Goal: Task Accomplishment & Management: Manage account settings

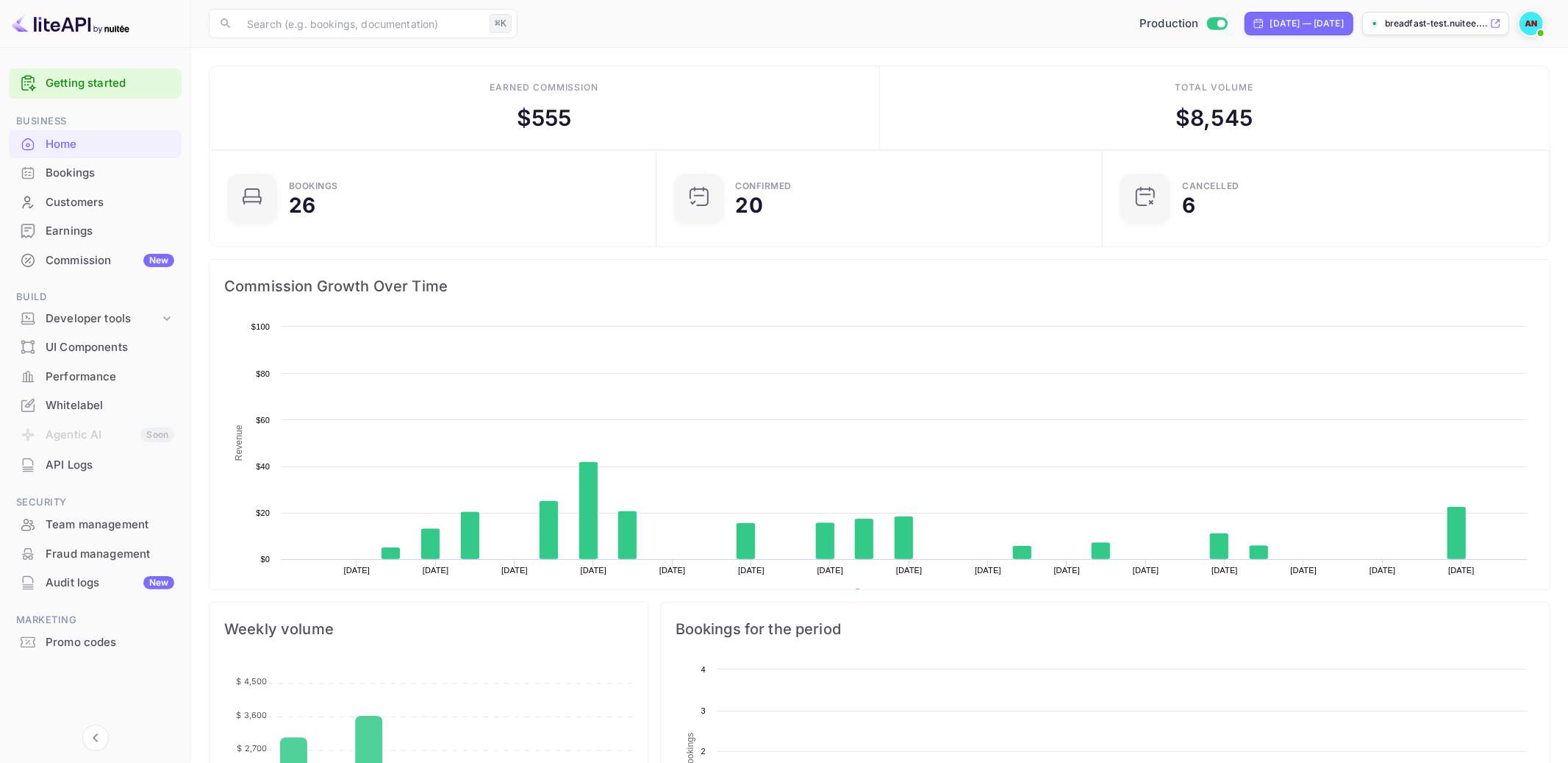
scroll to position [239, 438]
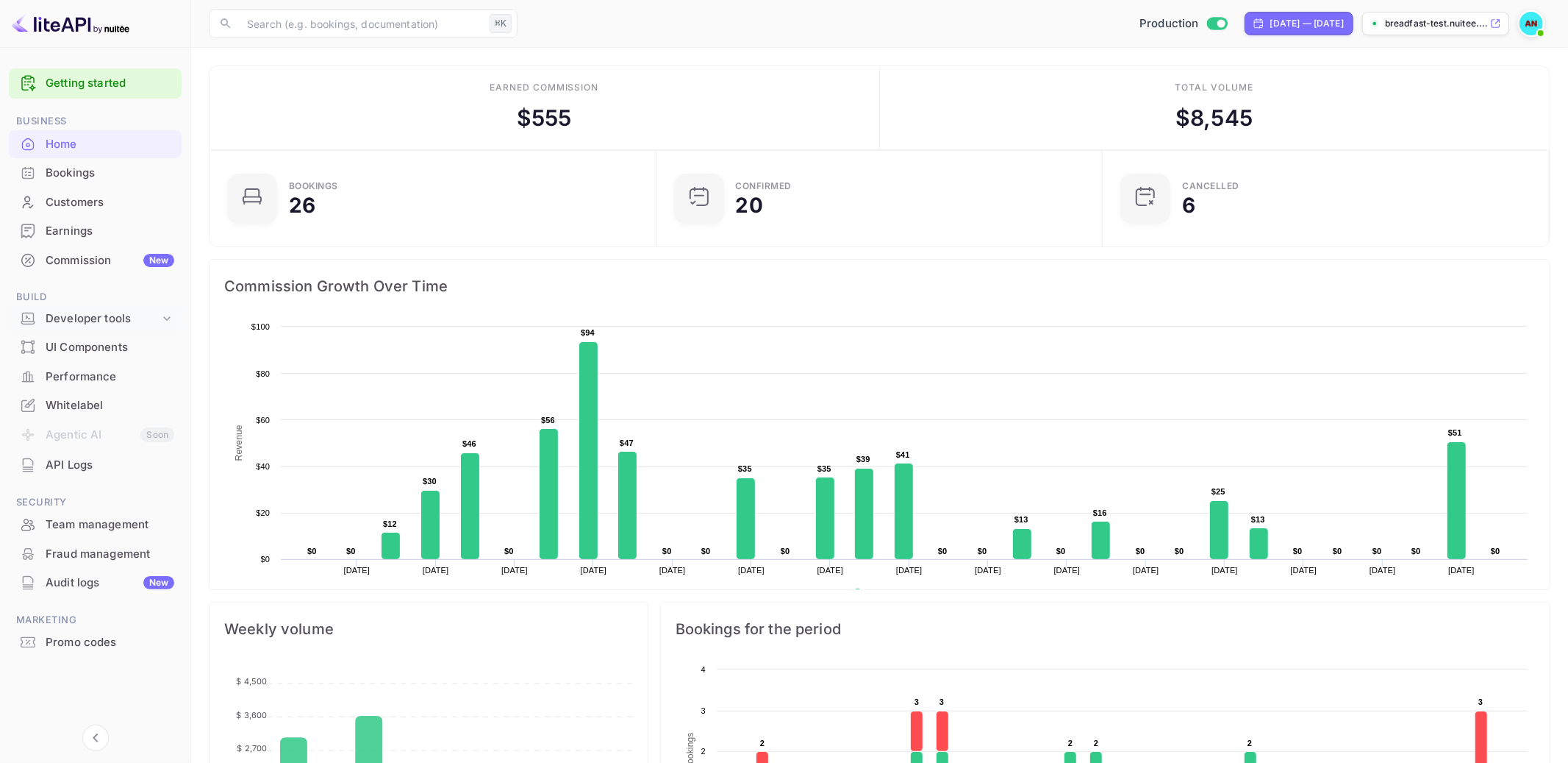
click at [115, 313] on div "Developer tools" at bounding box center [102, 319] width 114 height 17
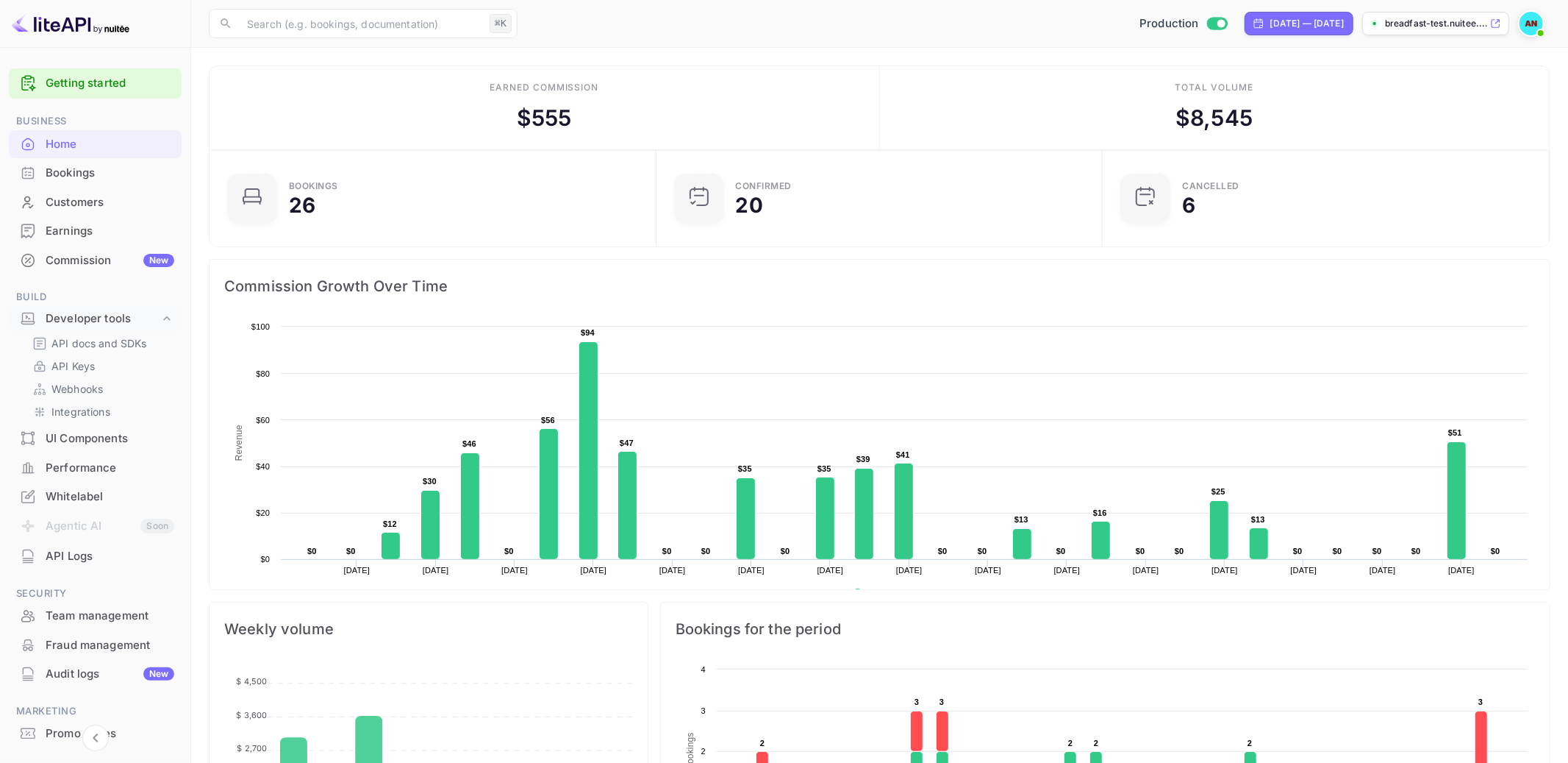
click at [90, 264] on div "Commission New" at bounding box center [110, 260] width 129 height 17
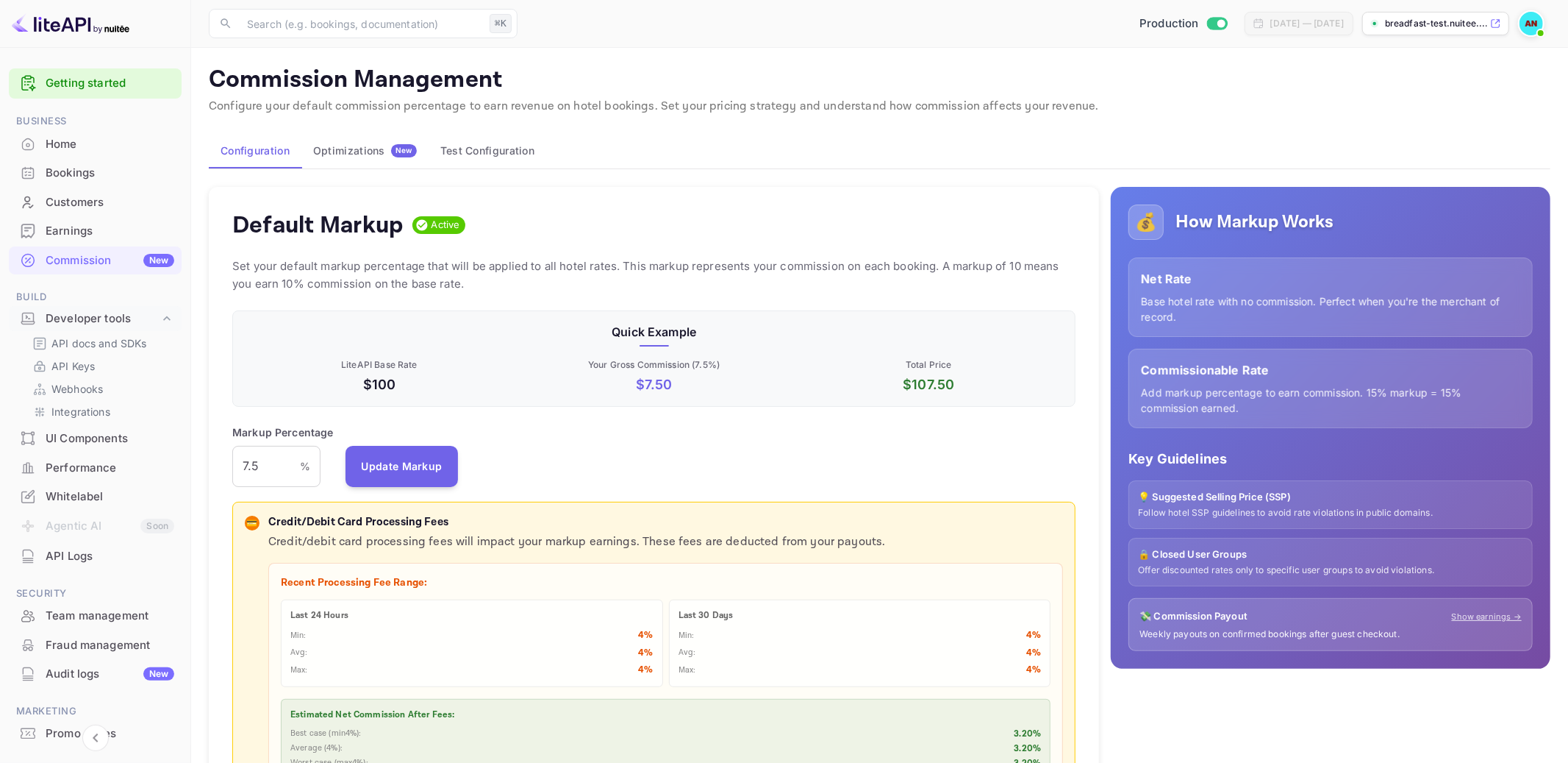
scroll to position [260, 843]
click at [103, 220] on div "Earnings" at bounding box center [95, 231] width 173 height 29
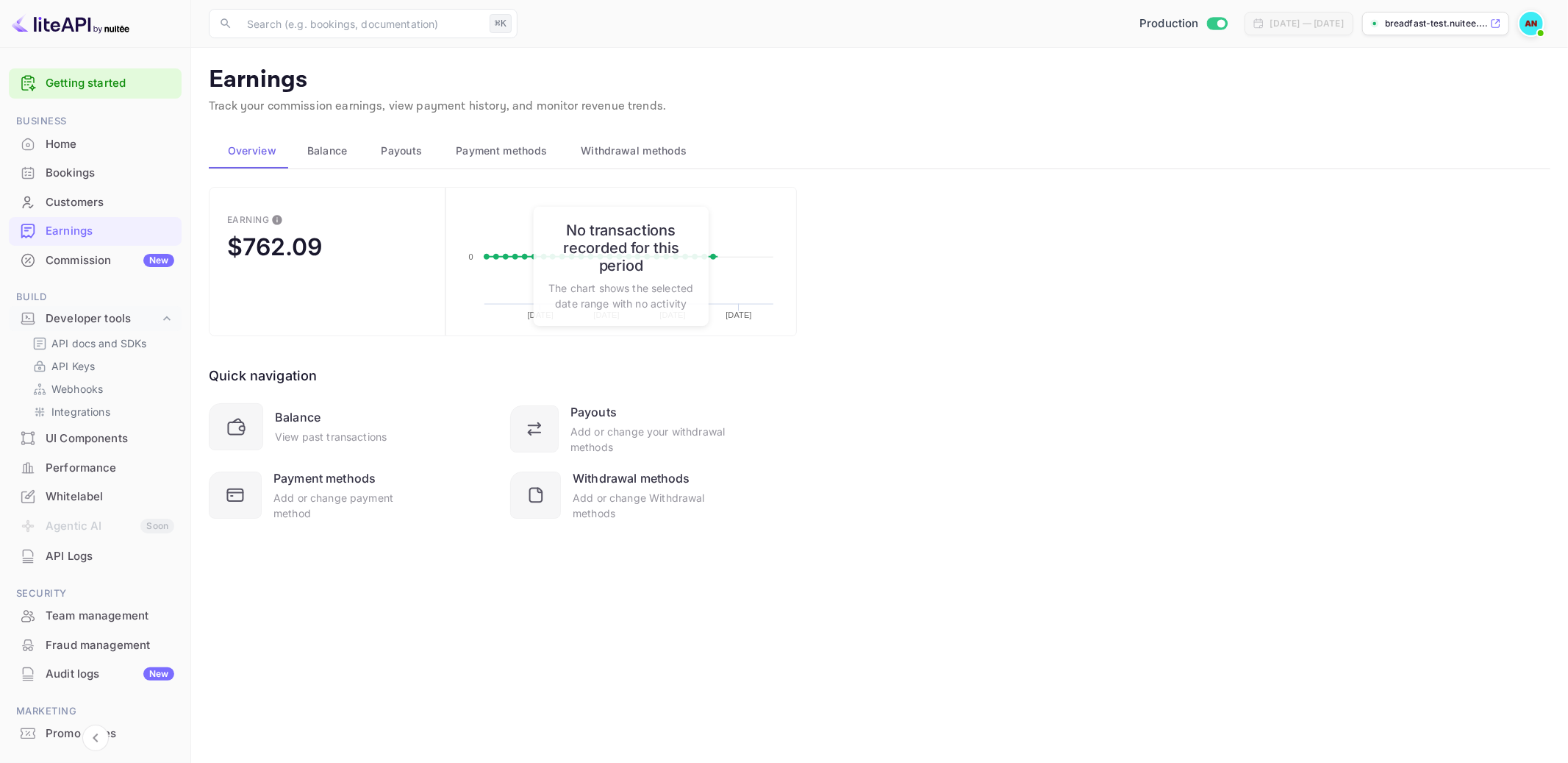
click at [98, 178] on div "Bookings" at bounding box center [110, 173] width 129 height 17
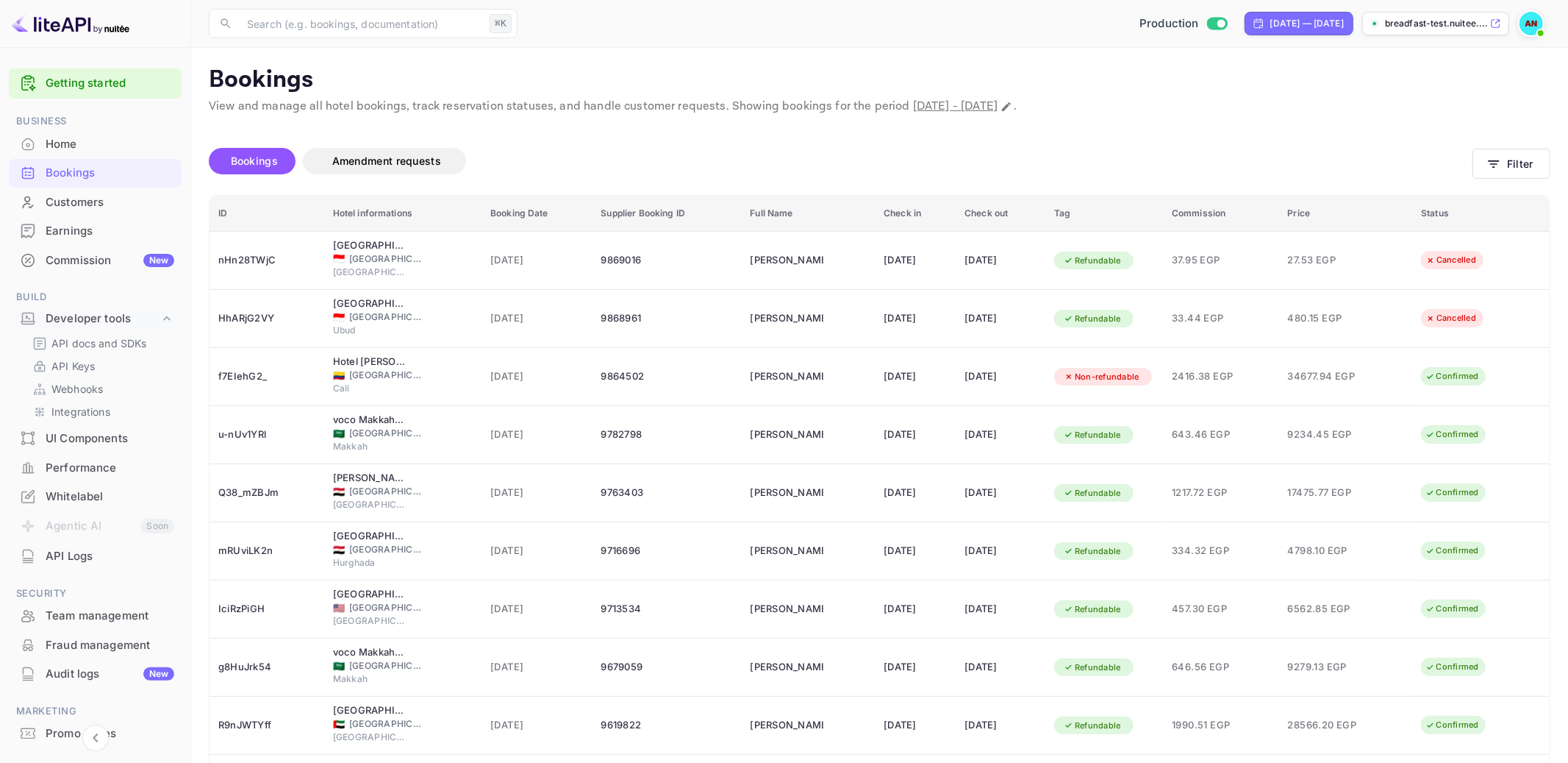
scroll to position [65, 0]
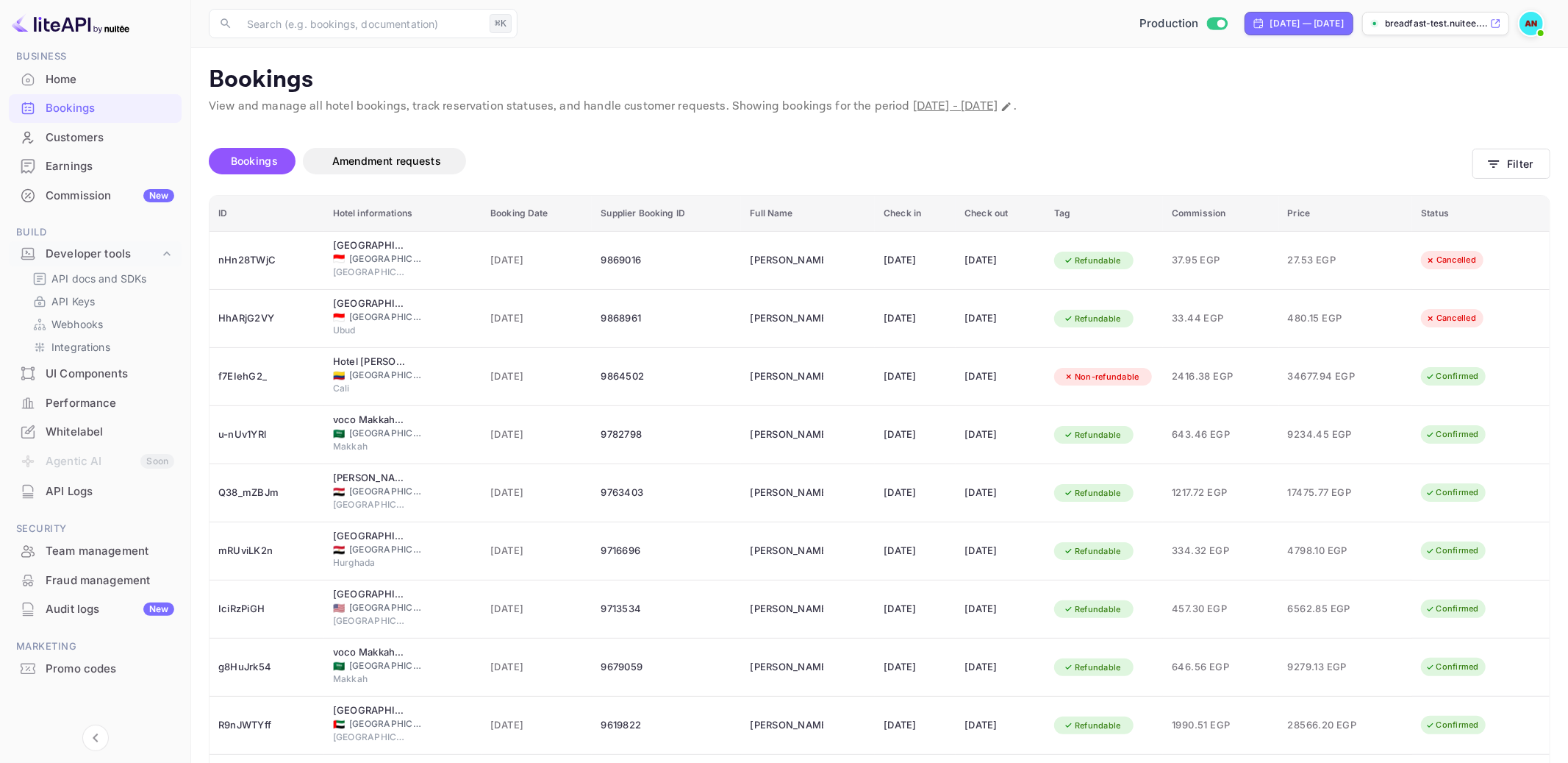
click at [101, 676] on div "Promo codes" at bounding box center [95, 669] width 173 height 29
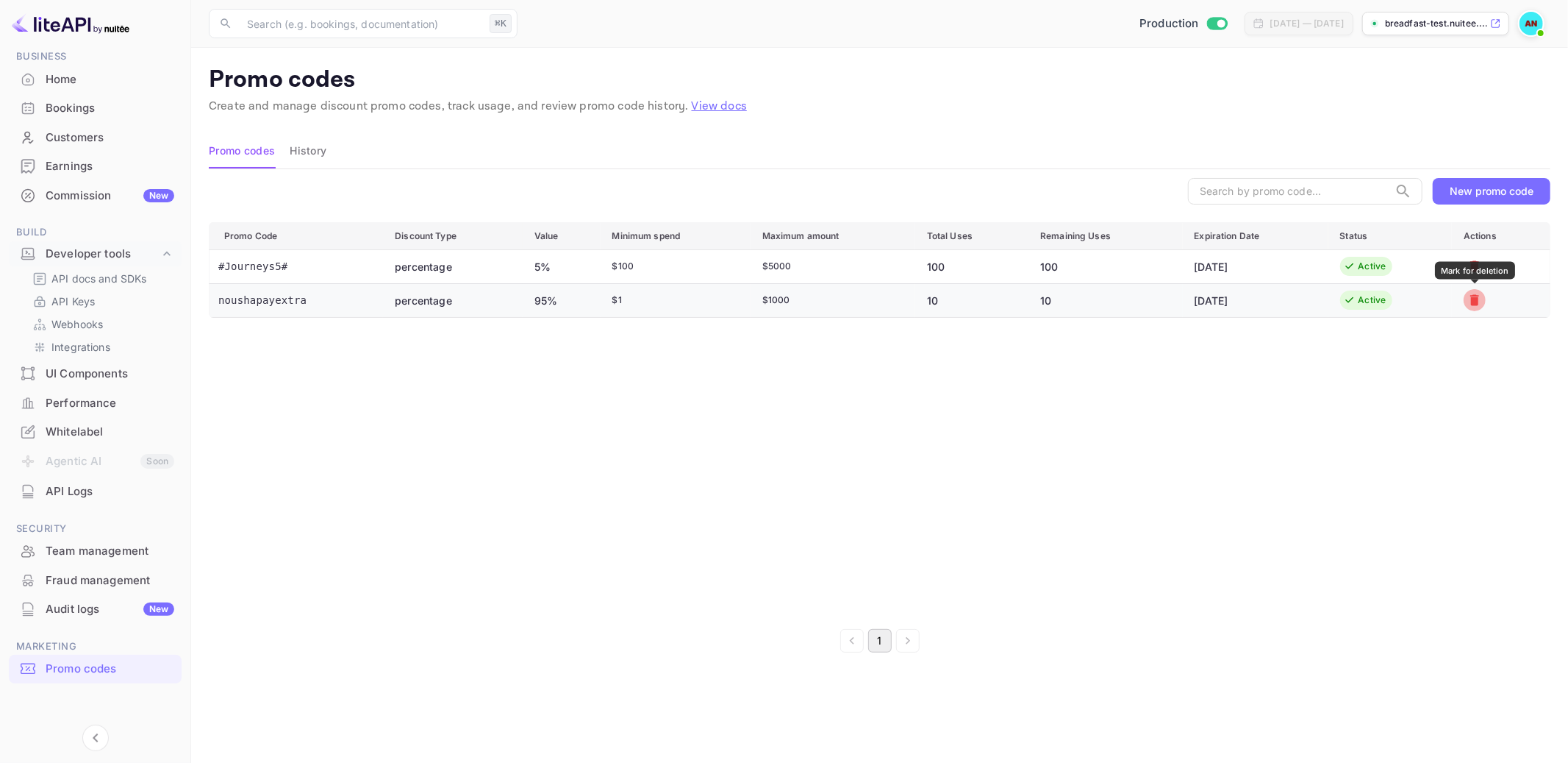
click at [1480, 304] on icon "Mark for deletion" at bounding box center [1475, 300] width 14 height 14
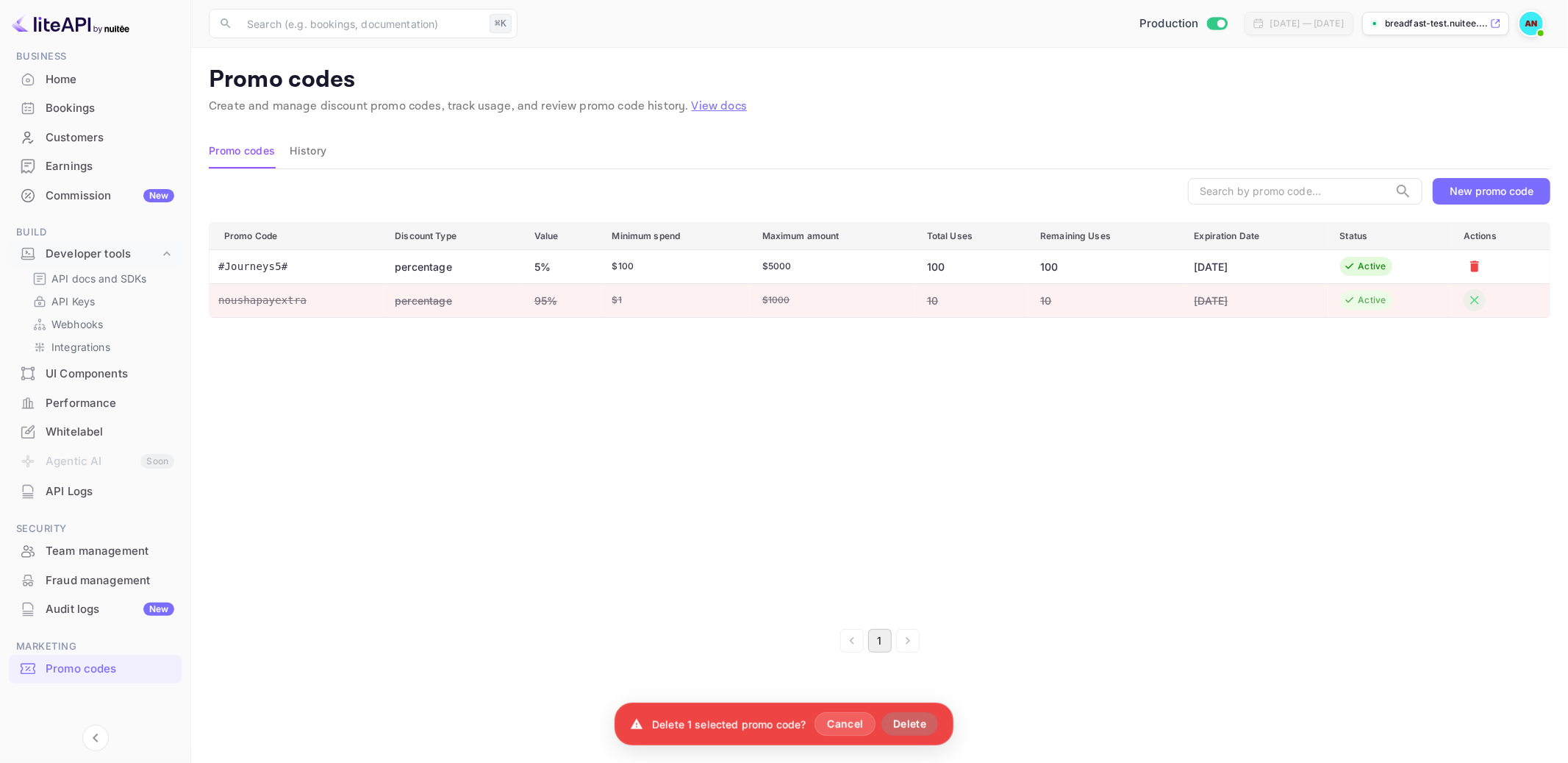
click at [908, 724] on button "Delete" at bounding box center [909, 724] width 57 height 24
click at [908, 724] on button "Retry" at bounding box center [907, 724] width 52 height 24
click at [1359, 431] on div "Promo Code Discount Type Value Minimum spend Maximum amount Total Uses Remainin…" at bounding box center [880, 418] width 1342 height 392
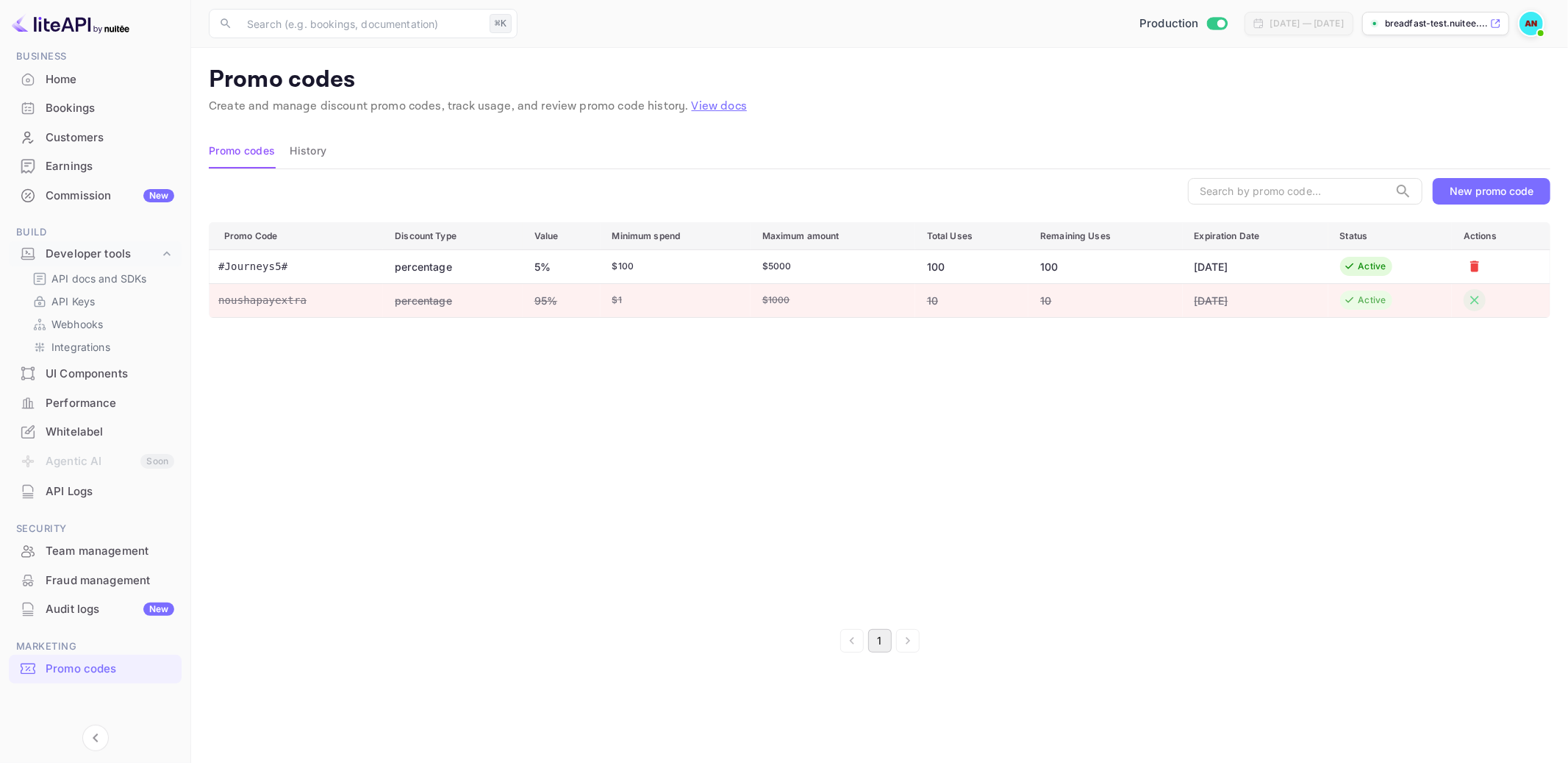
click at [843, 302] on div "$ 1000" at bounding box center [833, 300] width 141 height 14
click at [755, 296] on td "$ 1000" at bounding box center [833, 300] width 165 height 33
drag, startPoint x: 788, startPoint y: 300, endPoint x: 724, endPoint y: 299, distance: 64.0
click at [724, 299] on tr "noushapayextra percentage 95% $ 1 $ 1000 10 10 [DATE] Active" at bounding box center [880, 300] width 1341 height 33
click at [724, 299] on div "$ 1" at bounding box center [675, 300] width 127 height 14
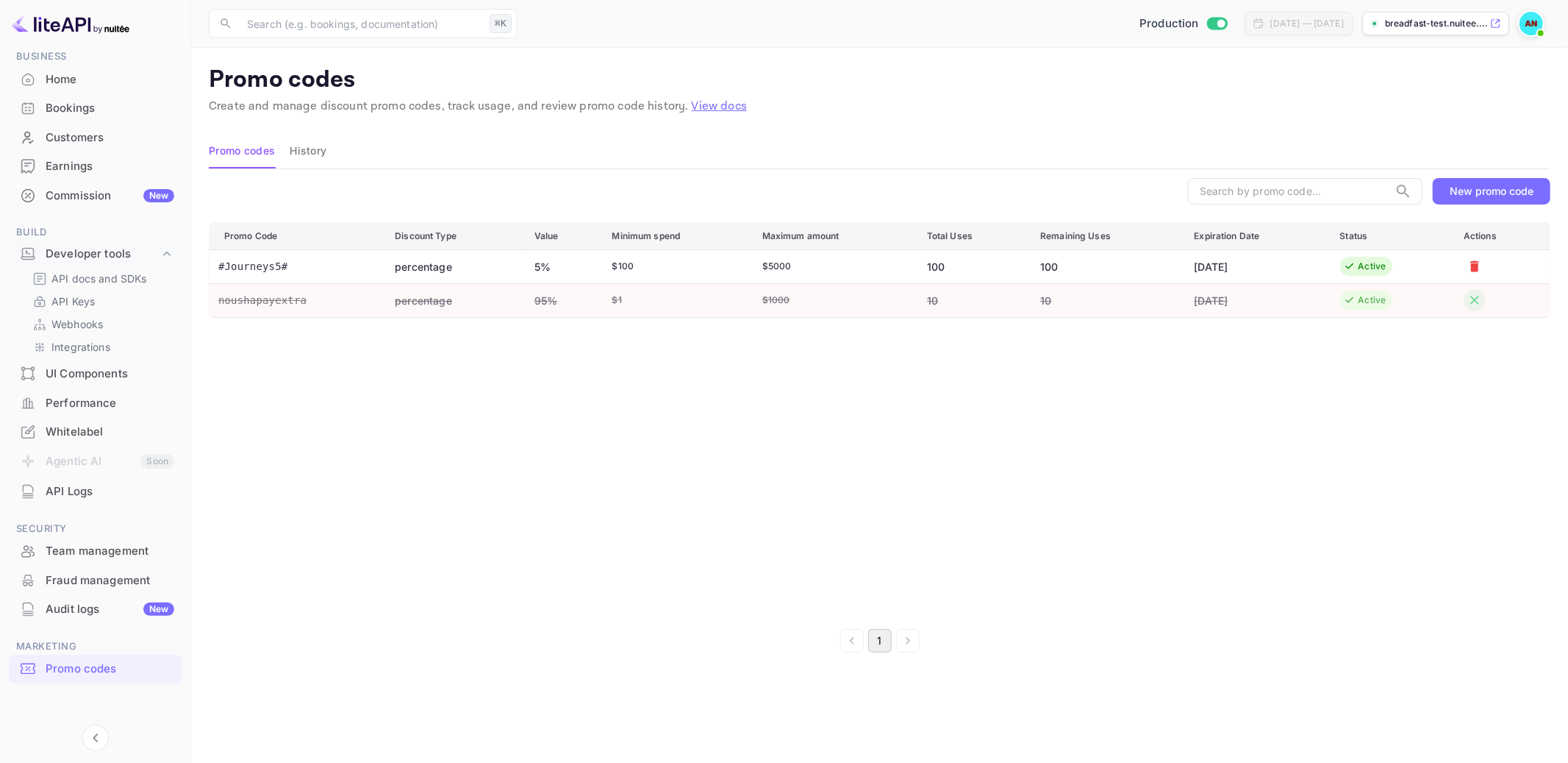
click at [1375, 358] on div "Promo Code Discount Type Value Minimum spend Maximum amount Total Uses Remainin…" at bounding box center [880, 418] width 1342 height 392
click at [1392, 380] on div "Promo Code Discount Type Value Minimum spend Maximum amount Total Uses Remainin…" at bounding box center [880, 418] width 1342 height 392
click at [1430, 277] on td "Active" at bounding box center [1391, 266] width 124 height 33
click at [1447, 264] on td "Active" at bounding box center [1391, 266] width 124 height 33
click at [88, 609] on div "Audit logs New" at bounding box center [110, 609] width 129 height 17
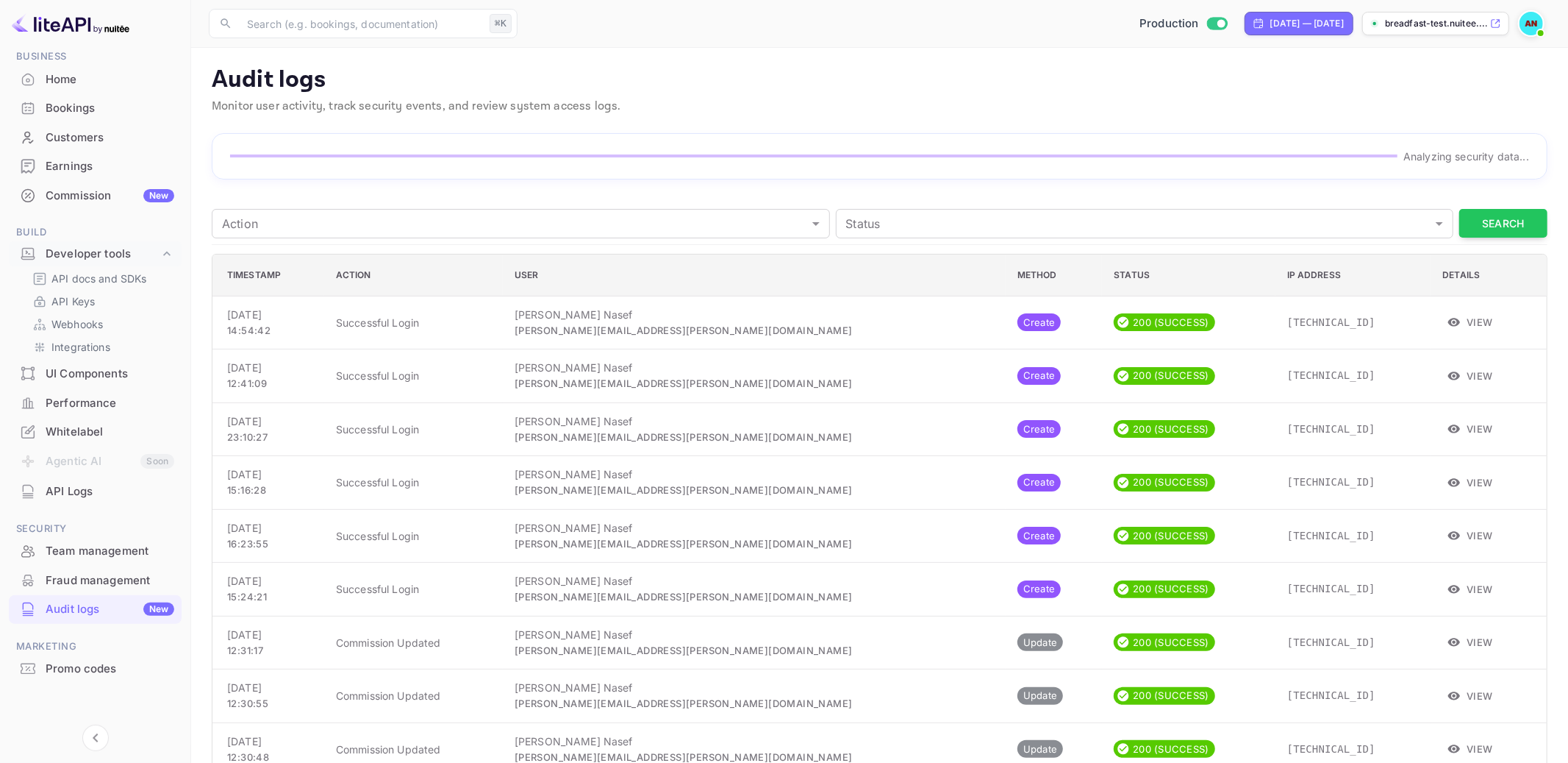
click at [94, 668] on div "Promo codes" at bounding box center [110, 668] width 129 height 17
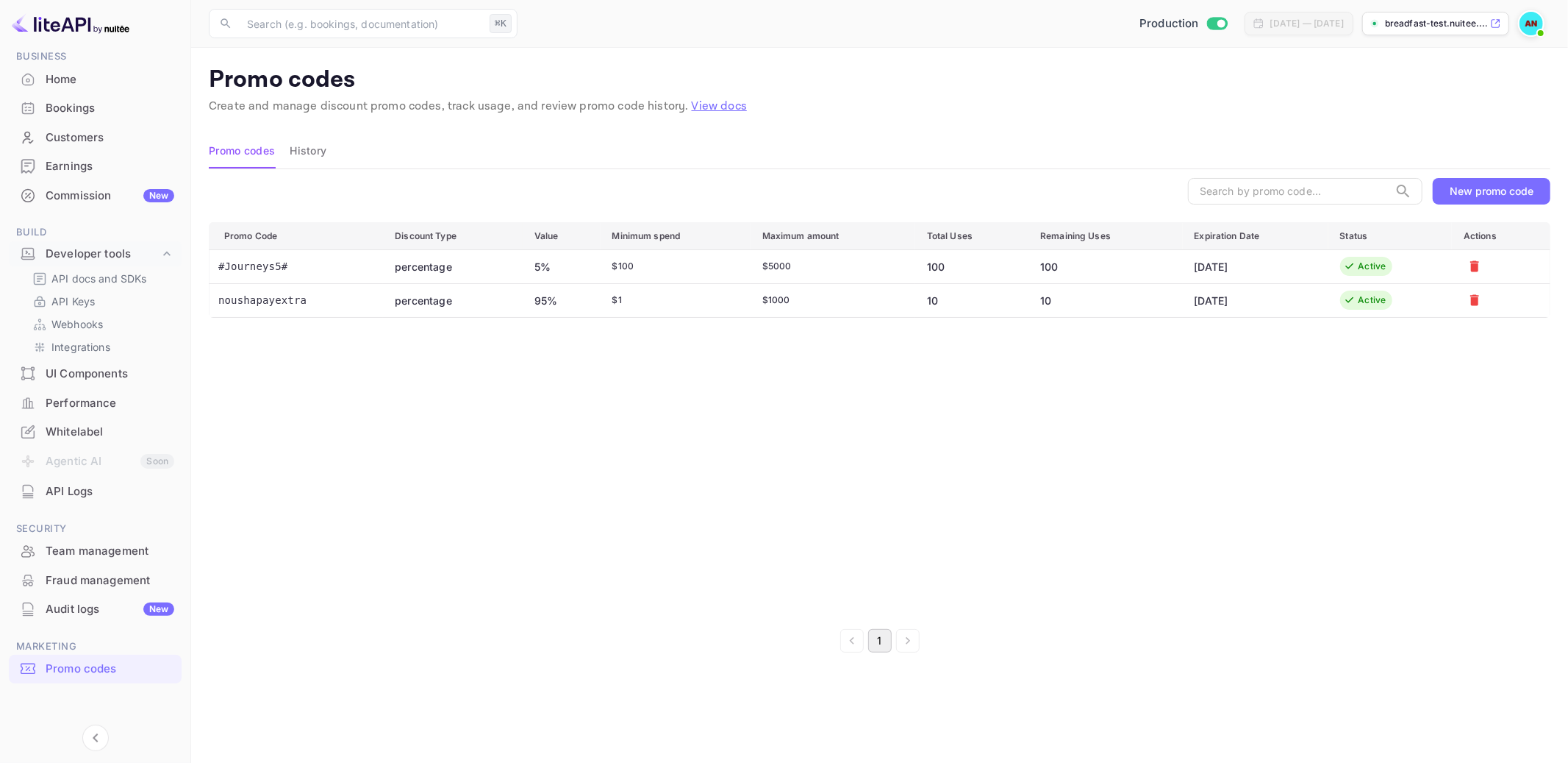
click at [1030, 474] on div "Promo Code Discount Type Value Minimum spend Maximum amount Total Uses Remainin…" at bounding box center [880, 418] width 1342 height 392
click at [1478, 307] on icon "Mark for deletion" at bounding box center [1475, 300] width 14 height 14
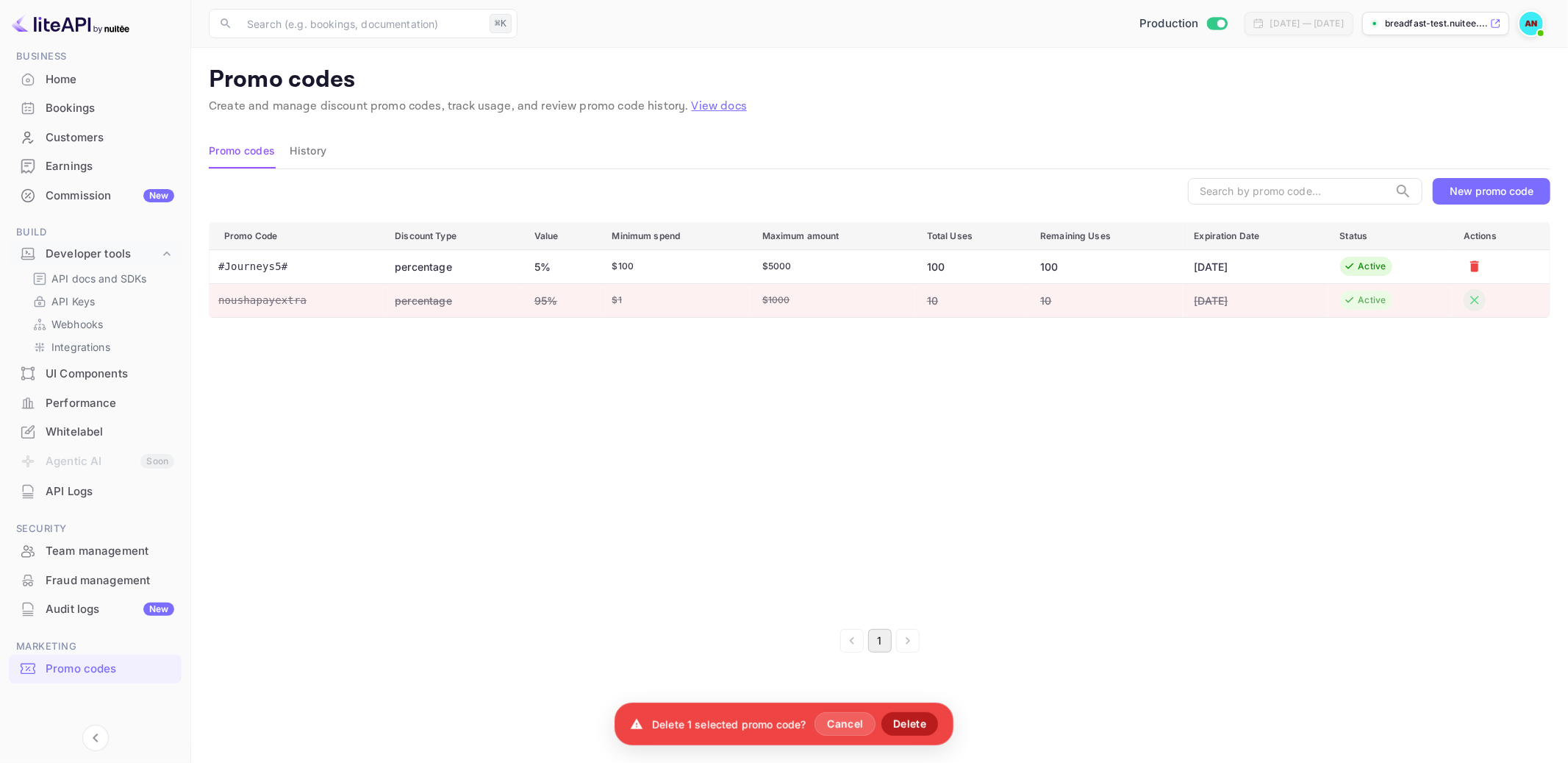
click at [924, 725] on button "Delete" at bounding box center [909, 724] width 57 height 24
click at [847, 718] on button "Cancel" at bounding box center [844, 724] width 61 height 24
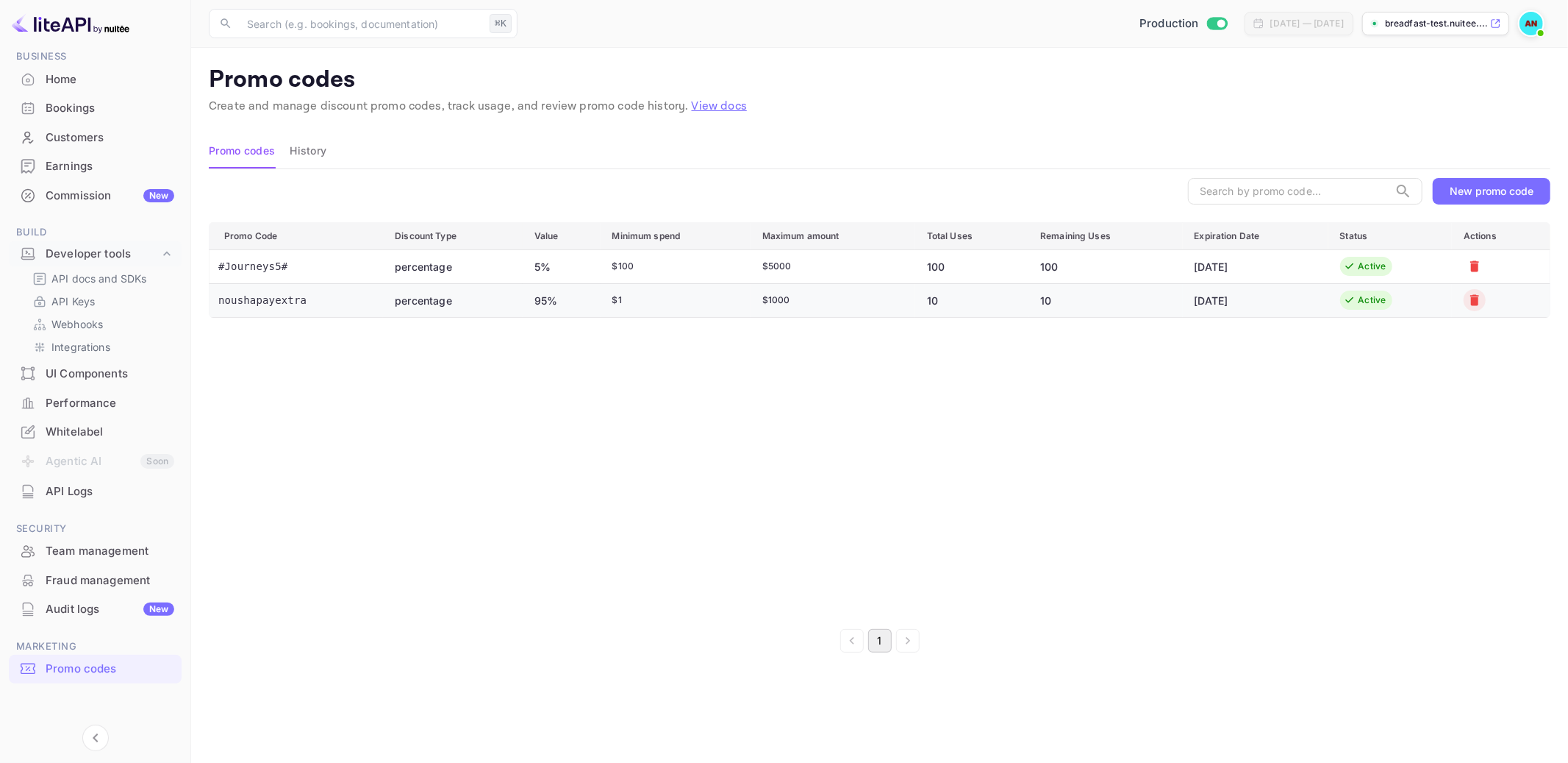
click at [922, 499] on div "Promo Code Discount Type Value Minimum spend Maximum amount Total Uses Remainin…" at bounding box center [880, 418] width 1342 height 392
click at [544, 297] on td "95%" at bounding box center [562, 300] width 78 height 33
click at [384, 303] on td "percentage" at bounding box center [452, 300] width 139 height 33
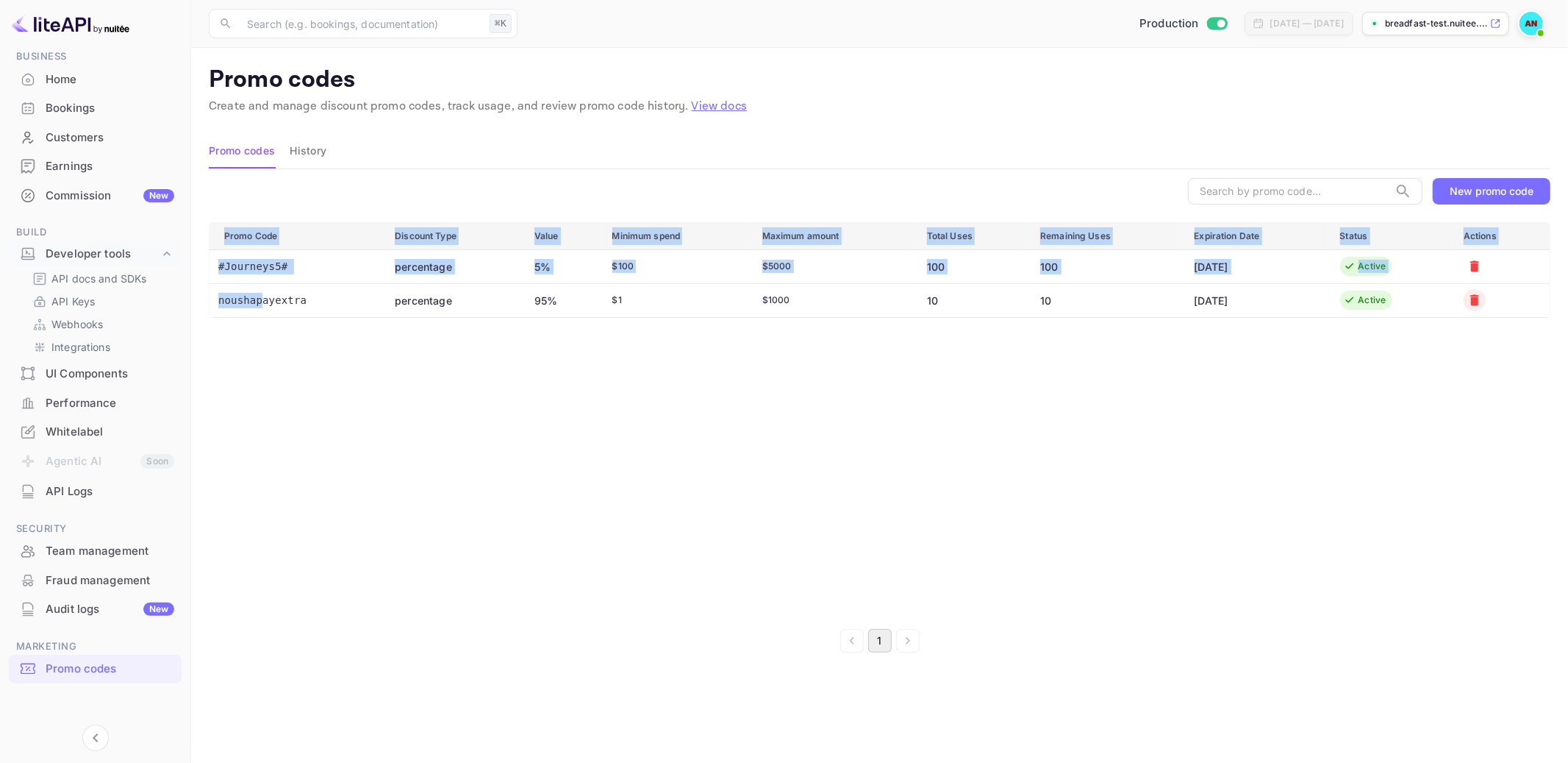
drag, startPoint x: 333, startPoint y: 299, endPoint x: 483, endPoint y: 333, distance: 153.8
click at [483, 333] on div "Promo Code Discount Type Value Minimum spend Maximum amount Total Uses Remainin…" at bounding box center [880, 418] width 1342 height 392
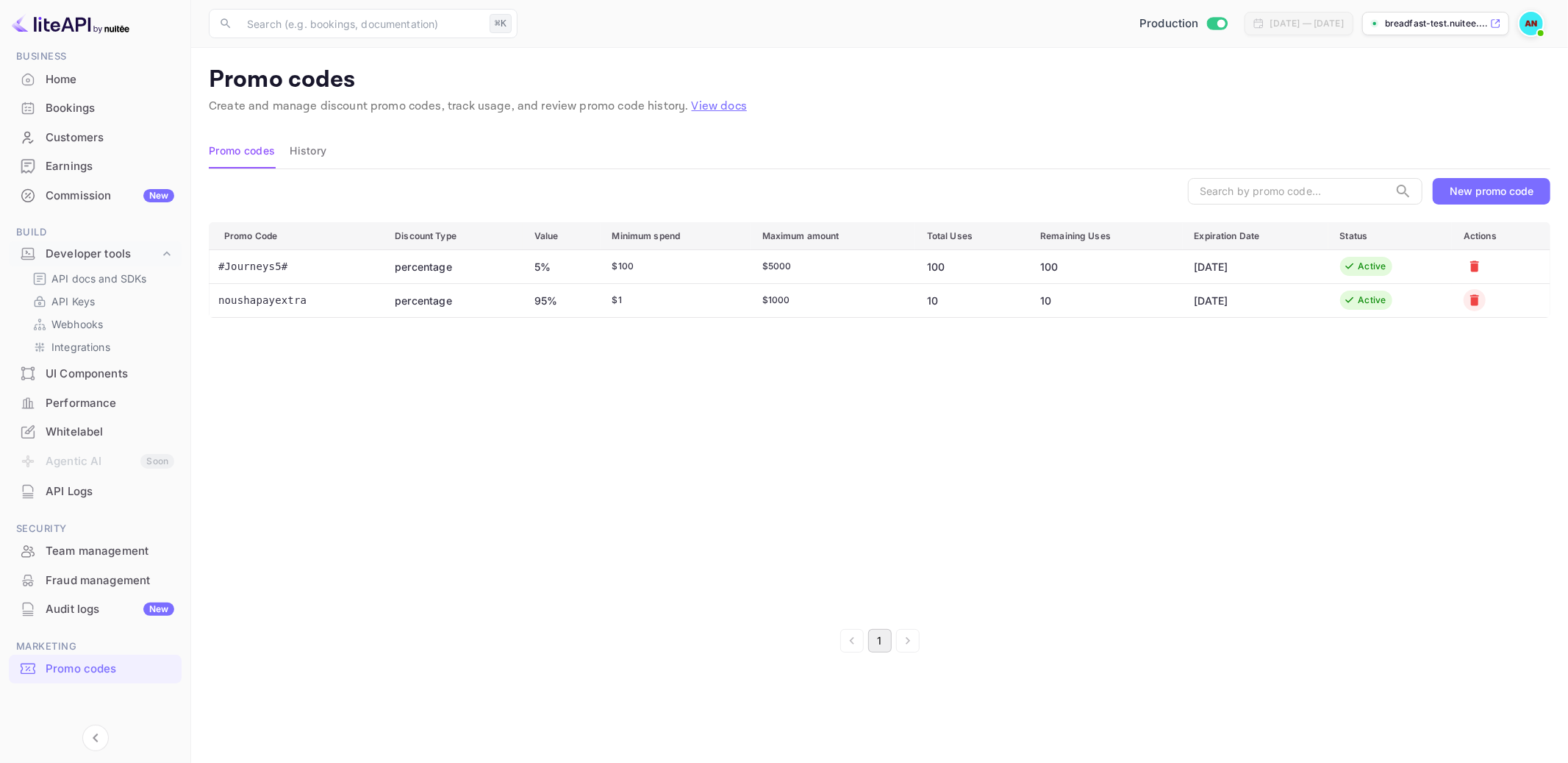
click at [930, 330] on div "Promo Code Discount Type Value Minimum spend Maximum amount Total Uses Remainin…" at bounding box center [880, 418] width 1342 height 392
click at [1414, 308] on td "Active" at bounding box center [1391, 300] width 124 height 33
click at [1324, 299] on td "[DATE]" at bounding box center [1255, 300] width 146 height 33
click at [1487, 294] on div at bounding box center [1500, 300] width 72 height 22
click at [1472, 300] on icon "Mark for deletion" at bounding box center [1474, 300] width 9 height 11
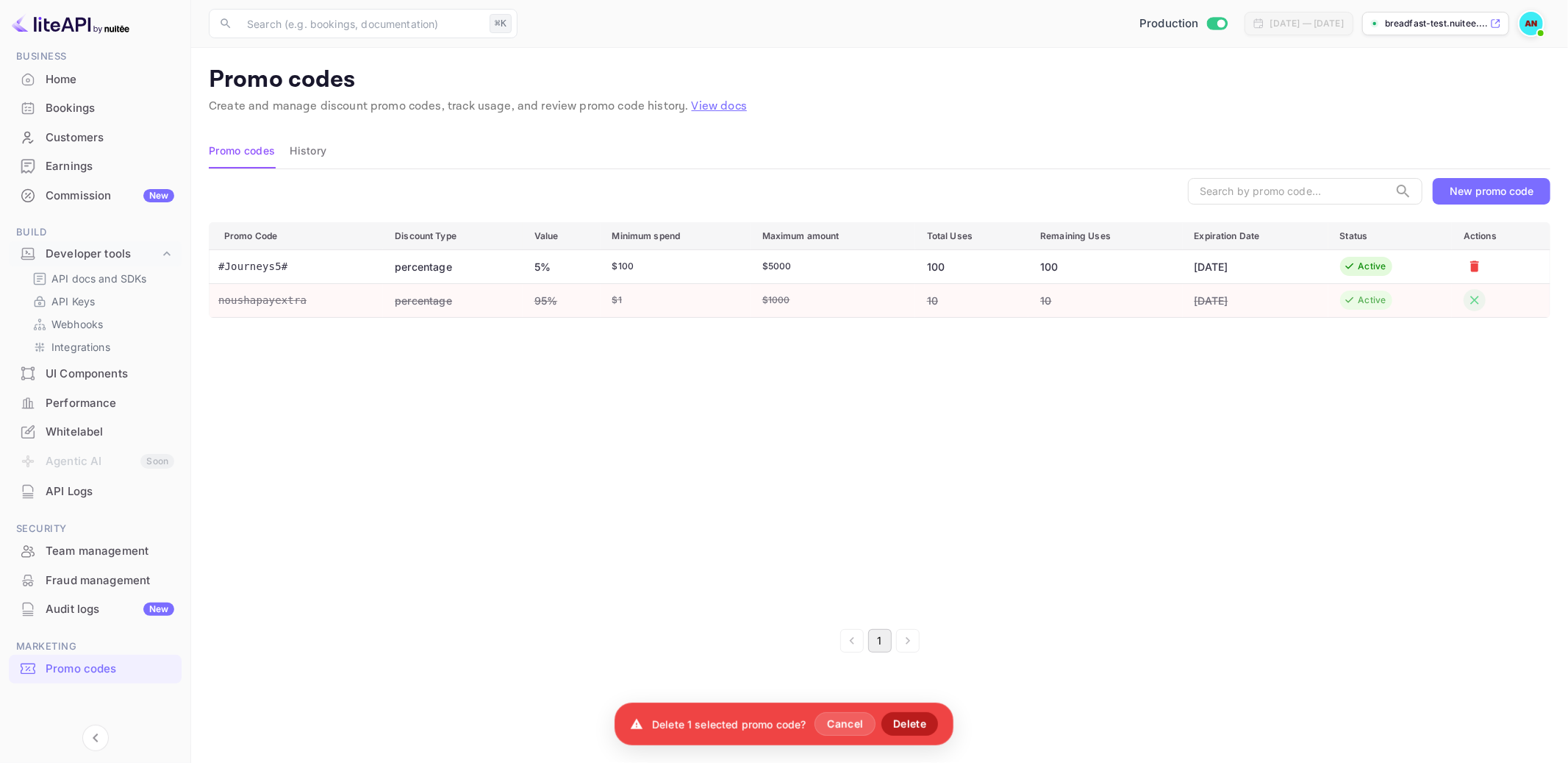
click at [900, 717] on button "Delete" at bounding box center [909, 724] width 57 height 24
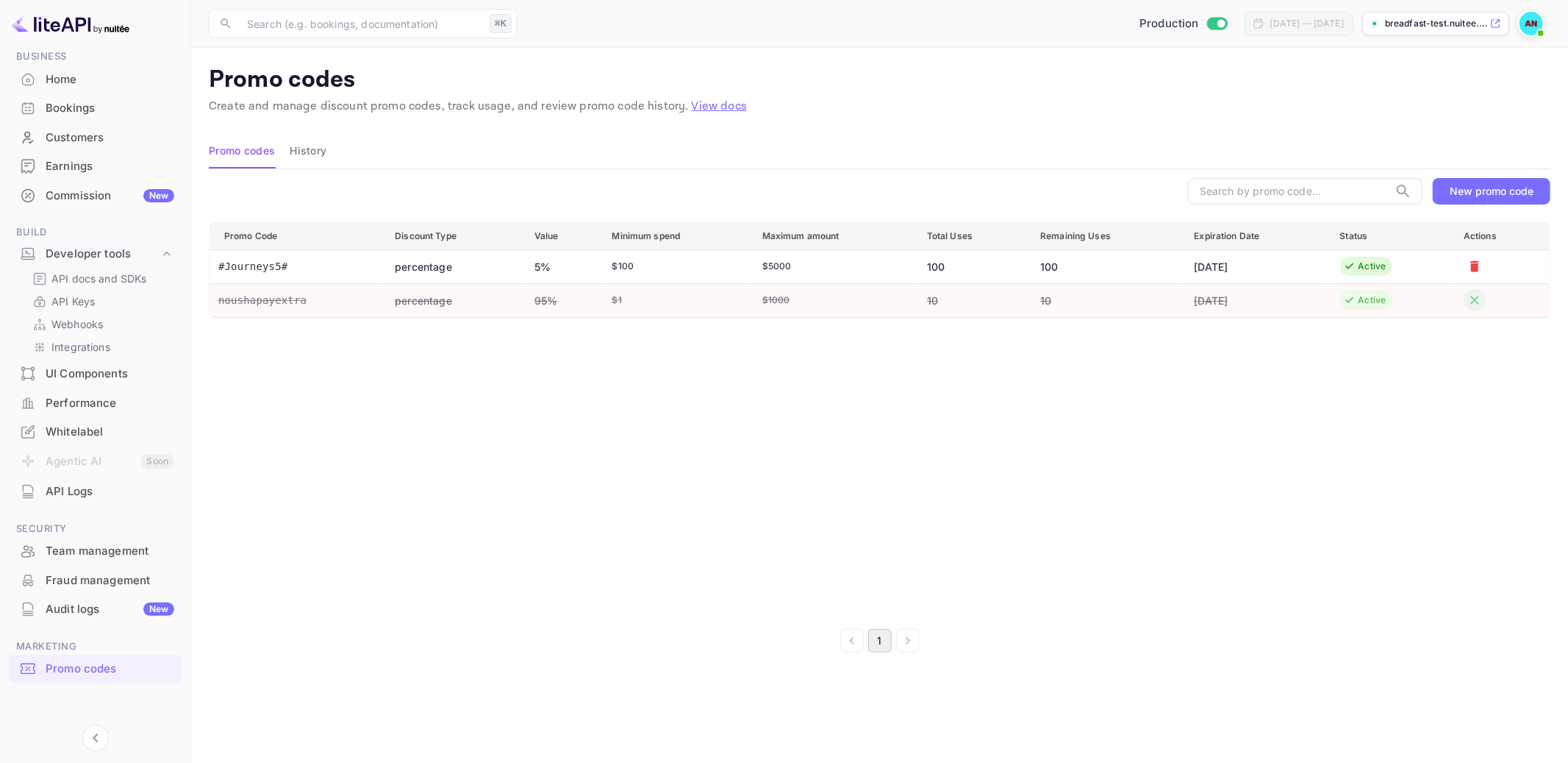
click at [1469, 297] on icon "Remove from deletion list" at bounding box center [1475, 300] width 14 height 14
click at [1478, 299] on icon "Mark for deletion" at bounding box center [1474, 300] width 9 height 11
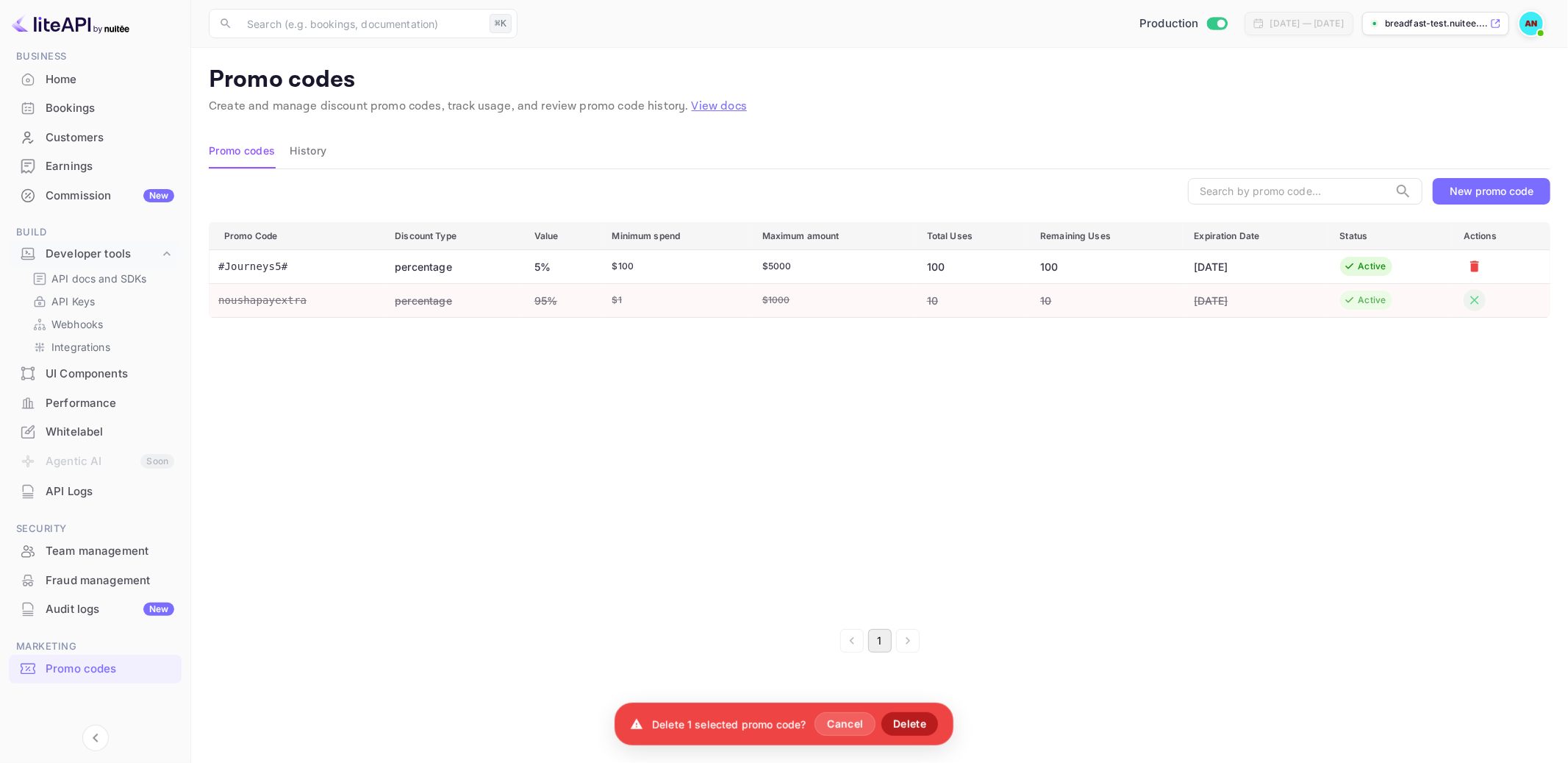
click at [919, 717] on button "Delete" at bounding box center [909, 724] width 57 height 24
